Goal: Task Accomplishment & Management: Manage account settings

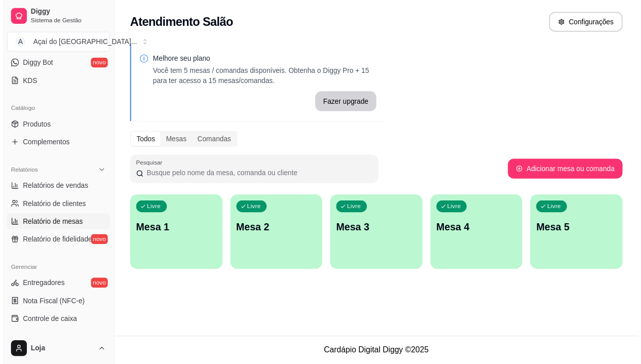
scroll to position [104, 0]
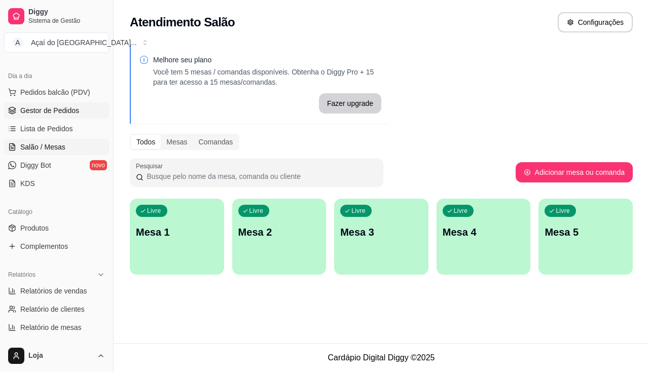
click at [69, 116] on link "Gestor de Pedidos" at bounding box center [56, 110] width 105 height 16
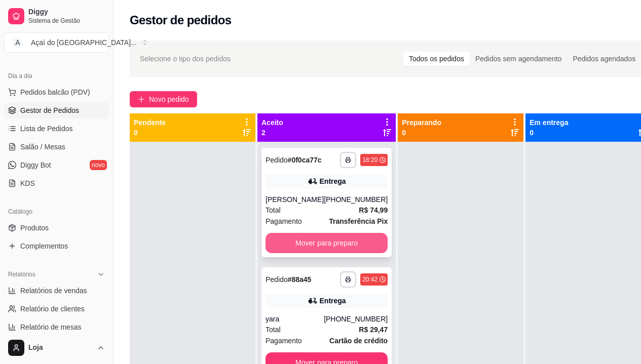
click at [298, 243] on button "Mover para preparo" at bounding box center [326, 243] width 122 height 20
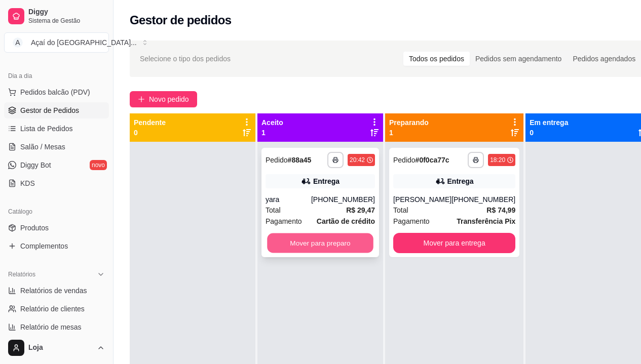
click at [312, 243] on button "Mover para preparo" at bounding box center [320, 244] width 106 height 20
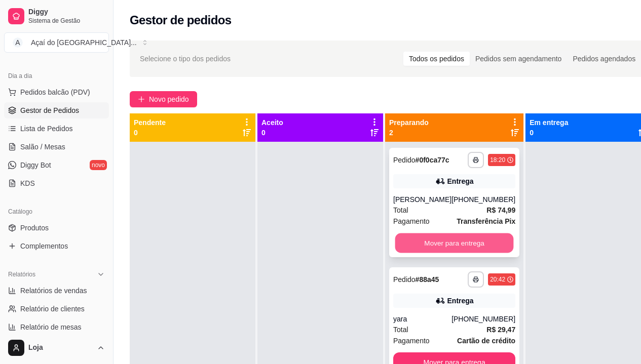
click at [434, 242] on button "Mover para entrega" at bounding box center [454, 244] width 119 height 20
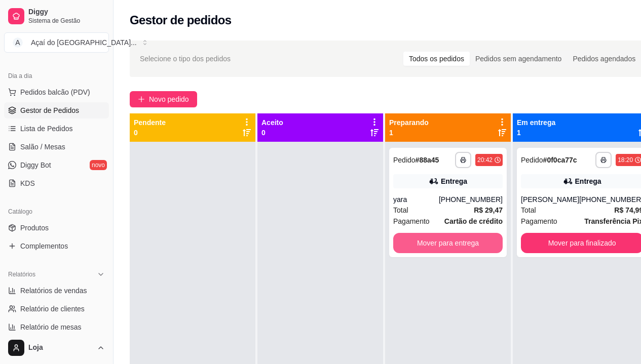
click at [434, 242] on button "Mover para entrega" at bounding box center [447, 243] width 109 height 20
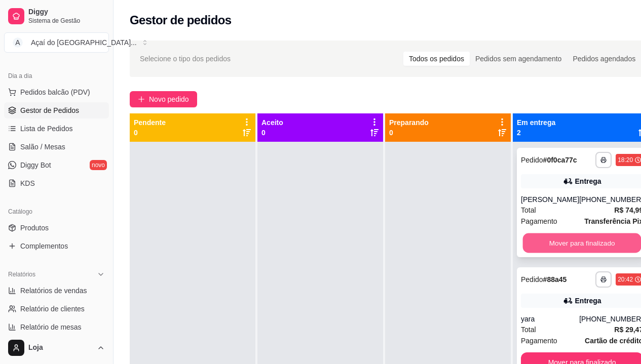
click at [560, 236] on button "Mover para finalizado" at bounding box center [582, 244] width 119 height 20
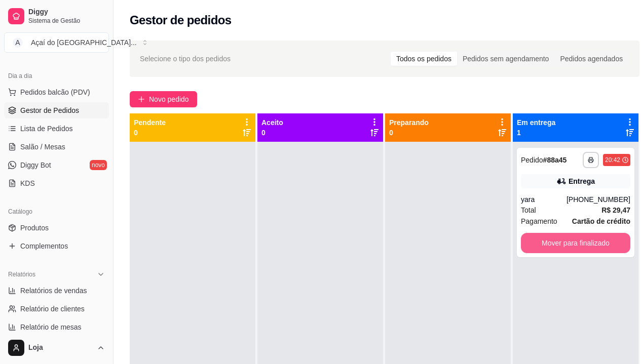
click at [560, 236] on button "Mover para finalizado" at bounding box center [575, 243] width 109 height 20
click at [560, 236] on div "Mover para finalizado" at bounding box center [575, 243] width 109 height 20
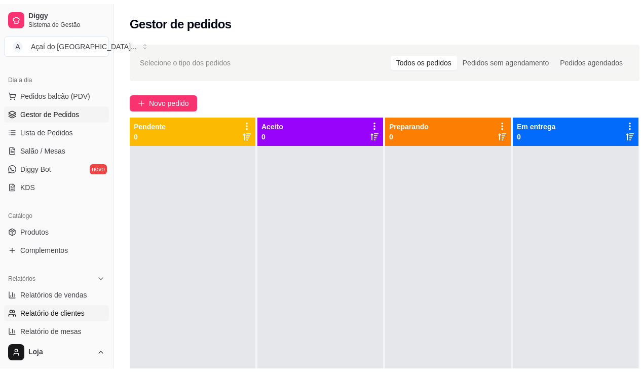
scroll to position [155, 0]
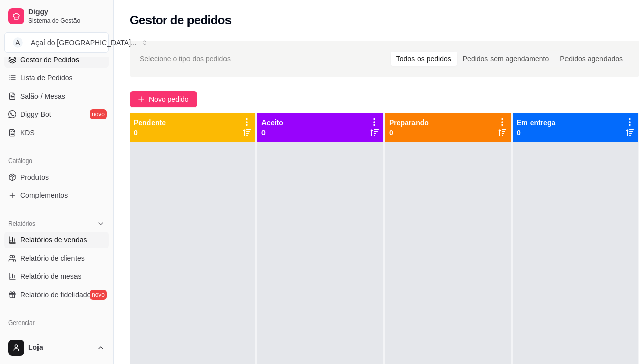
click at [71, 235] on link "Relatórios de vendas" at bounding box center [56, 240] width 105 height 16
select select "ALL"
select select "0"
